Goal: Navigation & Orientation: Find specific page/section

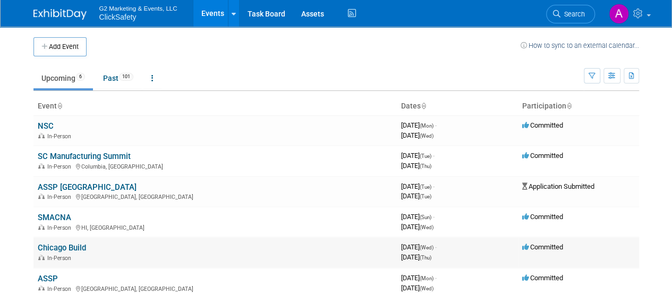
drag, startPoint x: 0, startPoint y: 0, endPoint x: 63, endPoint y: 244, distance: 251.9
click at [63, 244] on link "Chicago Build" at bounding box center [62, 248] width 48 height 10
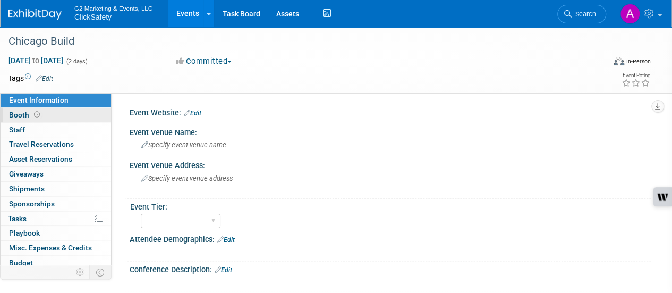
click at [60, 114] on link "Booth" at bounding box center [56, 115] width 111 height 14
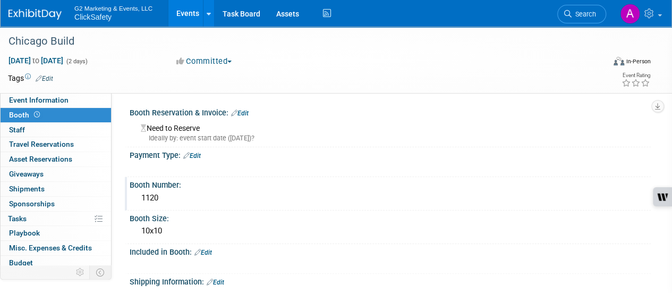
drag, startPoint x: 195, startPoint y: 191, endPoint x: 145, endPoint y: 190, distance: 49.4
click at [145, 190] on div "1120" at bounding box center [391, 198] width 506 height 16
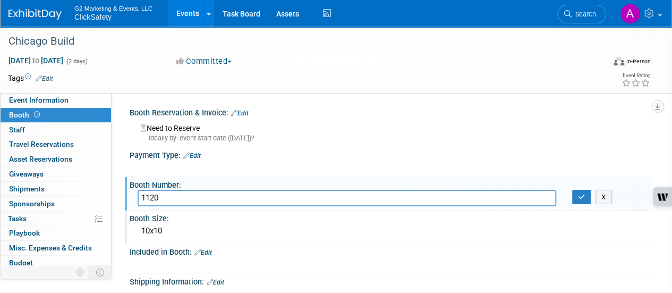
click at [248, 224] on div "10x10" at bounding box center [391, 231] width 506 height 16
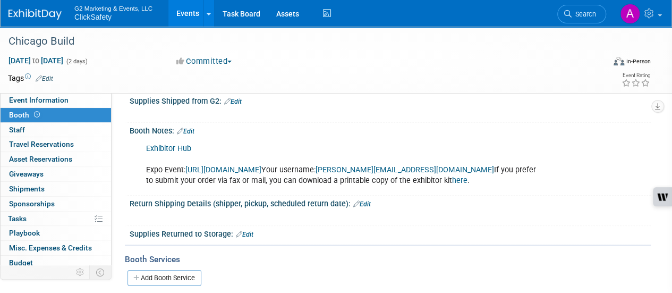
scroll to position [194, 0]
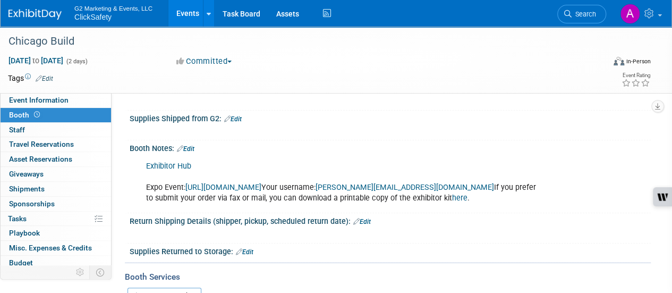
click at [150, 163] on link "Exhibitor Hub" at bounding box center [168, 166] width 45 height 9
click at [51, 199] on span "Sponsorships 0" at bounding box center [32, 203] width 46 height 9
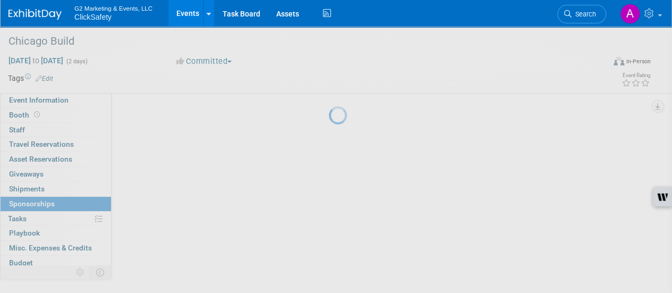
scroll to position [0, 0]
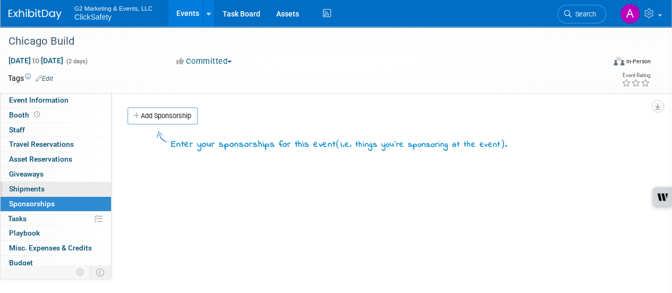
click at [63, 185] on link "0 Shipments 0" at bounding box center [56, 189] width 111 height 14
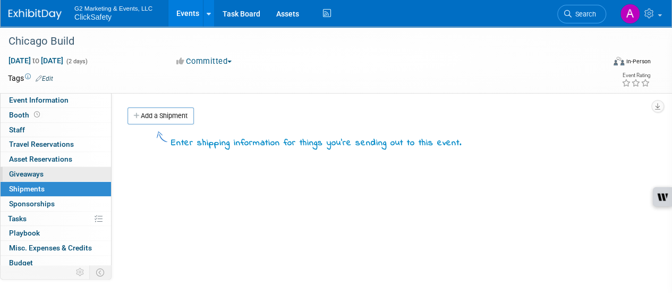
click at [67, 175] on link "0 Giveaways 0" at bounding box center [56, 174] width 111 height 14
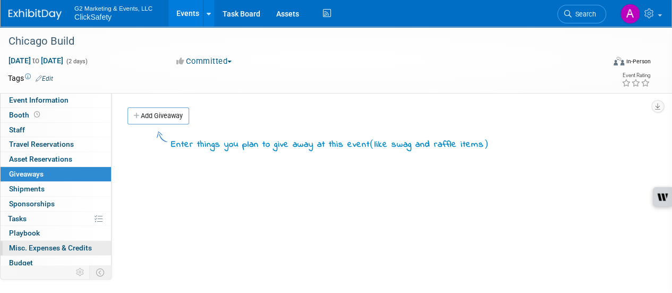
click at [67, 243] on span "Misc. Expenses & Credits 0" at bounding box center [50, 247] width 83 height 9
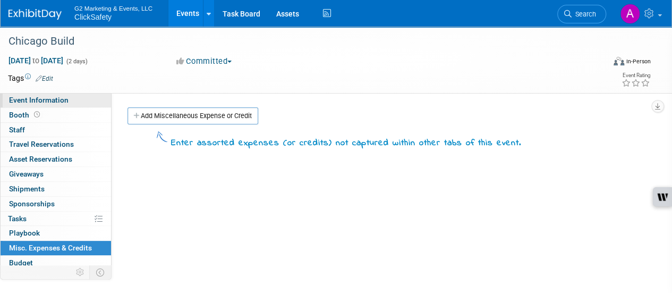
click at [78, 100] on link "Event Information" at bounding box center [56, 100] width 111 height 14
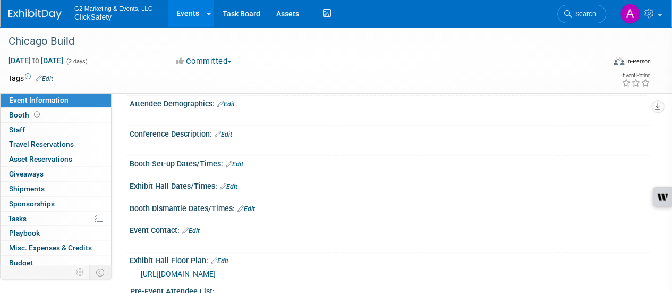
scroll to position [131, 0]
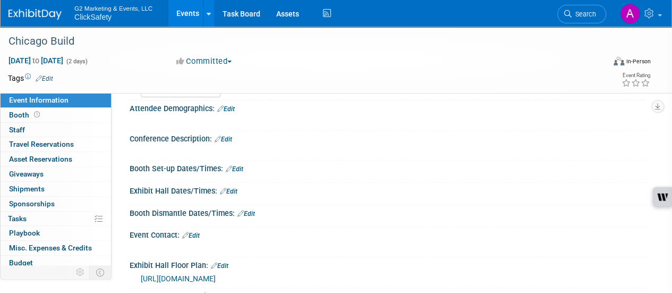
click at [216, 274] on span "[URL][DOMAIN_NAME]" at bounding box center [178, 278] width 75 height 9
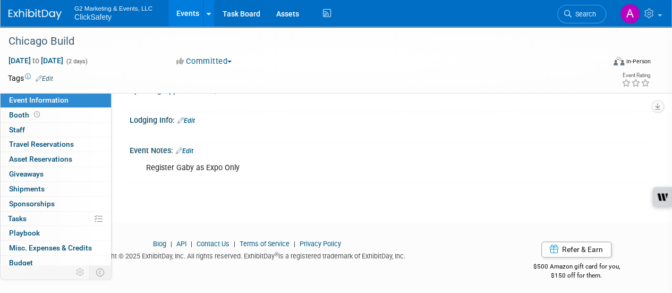
scroll to position [0, 0]
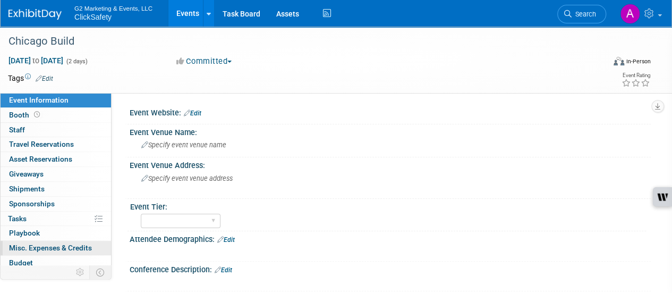
click at [49, 249] on span "Misc. Expenses & Credits 0" at bounding box center [50, 247] width 83 height 9
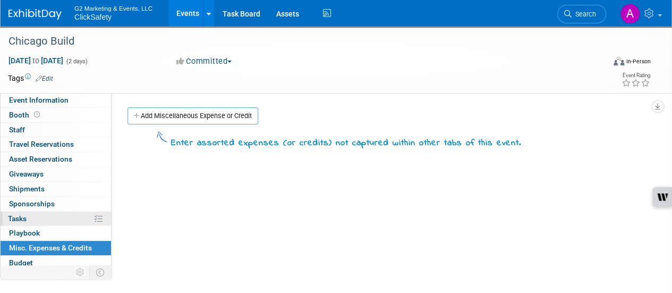
click at [51, 216] on link "0% Tasks 0%" at bounding box center [56, 219] width 111 height 14
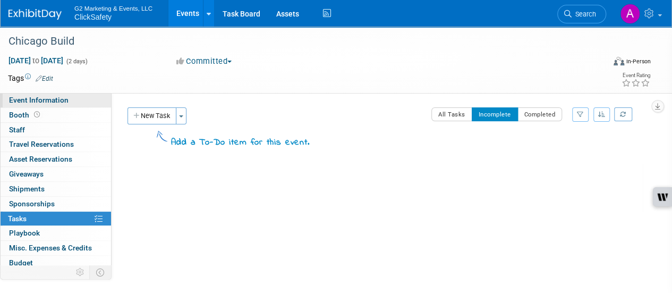
click at [54, 102] on span "Event Information" at bounding box center [39, 100] width 60 height 9
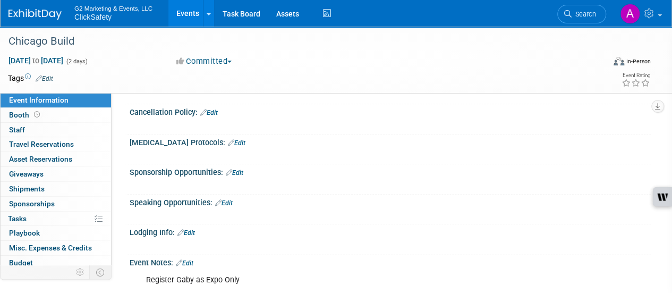
scroll to position [522, 0]
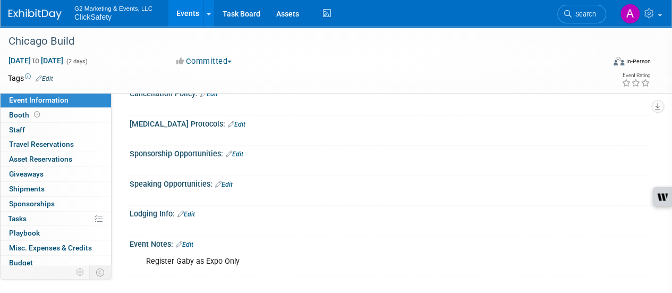
click at [31, 11] on img at bounding box center [35, 14] width 53 height 11
